Goal: Information Seeking & Learning: Stay updated

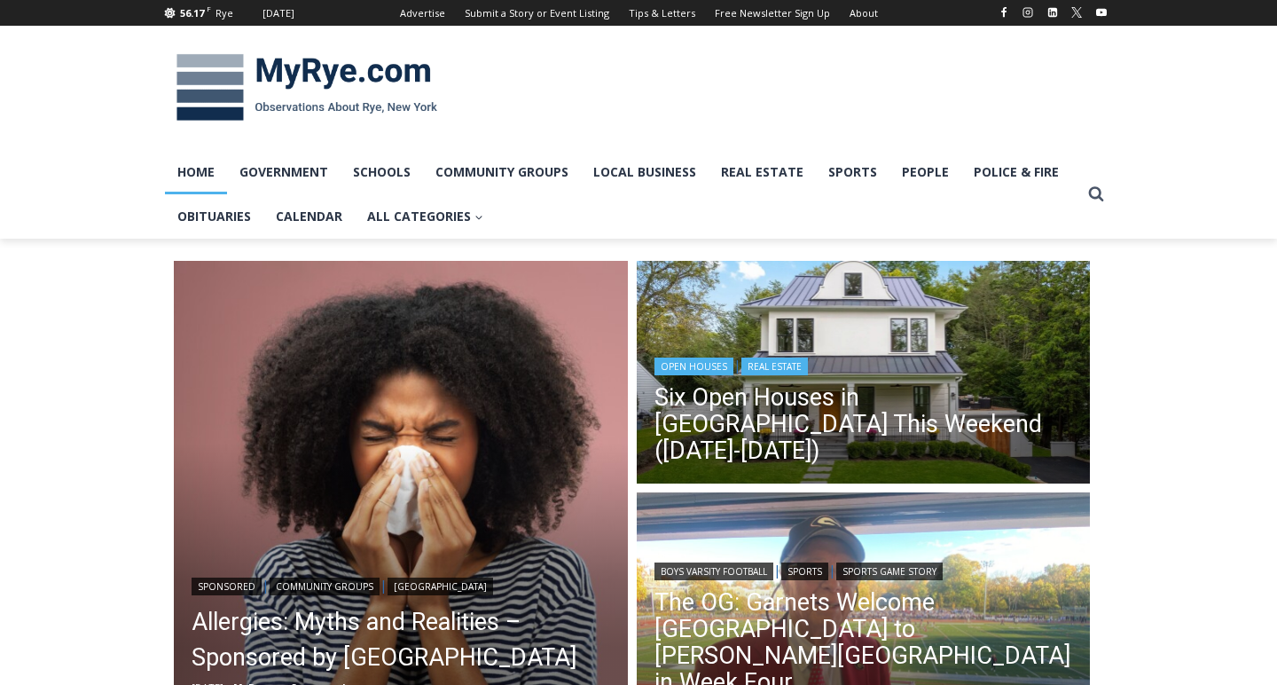
scroll to position [198, 0]
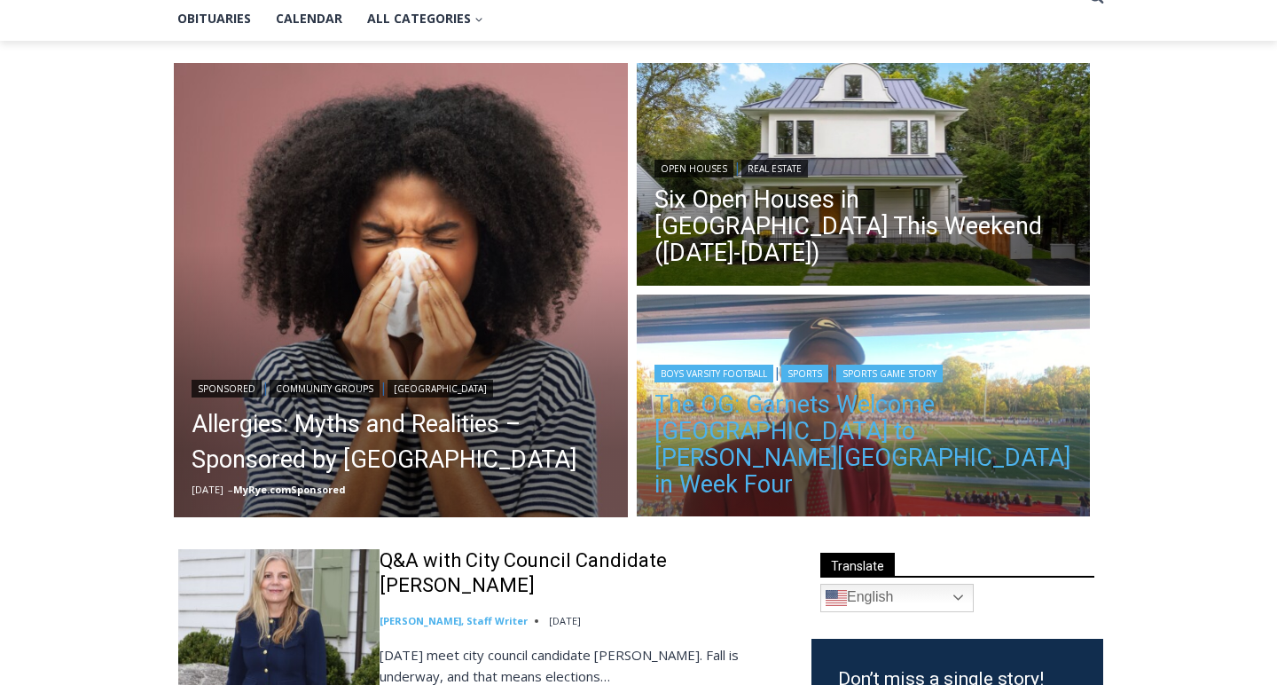
click at [782, 474] on link "The OG: Garnets Welcome [GEOGRAPHIC_DATA] to [PERSON_NAME][GEOGRAPHIC_DATA] in …" at bounding box center [864, 444] width 419 height 106
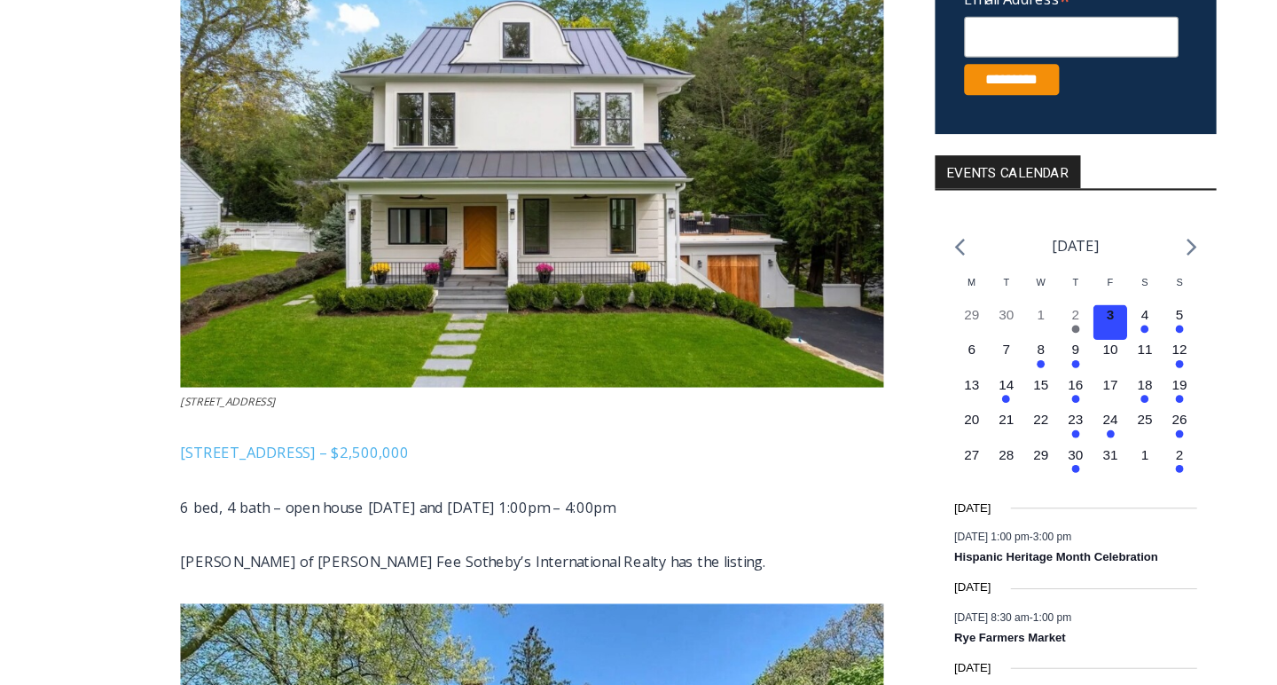
scroll to position [520, 0]
